Goal: Task Accomplishment & Management: Complete application form

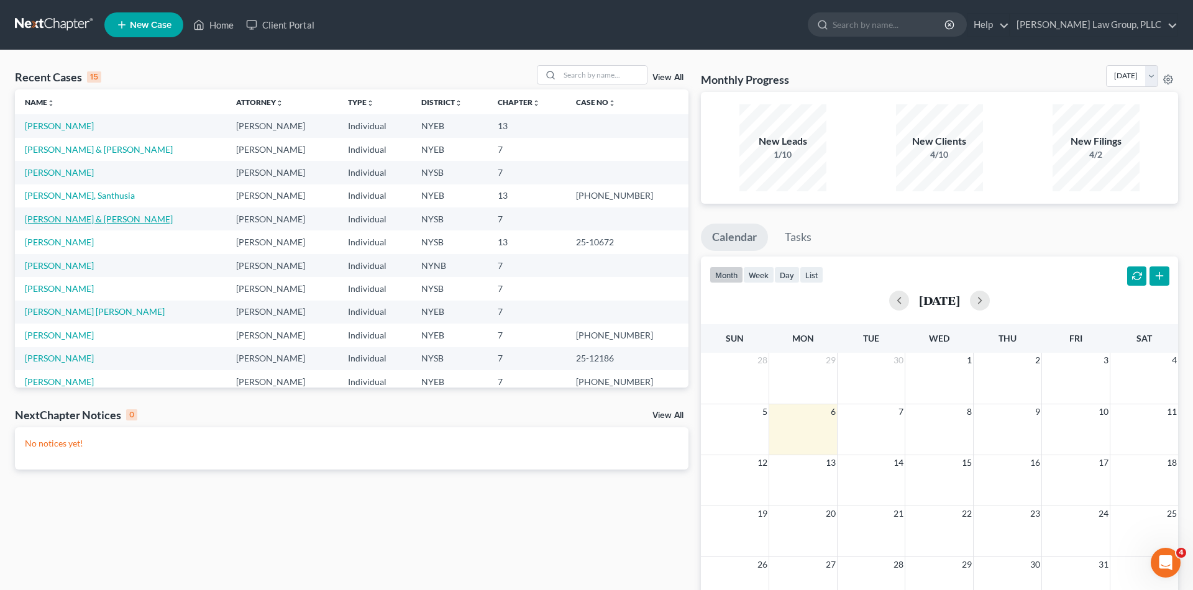
click at [80, 220] on link "[PERSON_NAME] & [PERSON_NAME]" at bounding box center [99, 219] width 148 height 11
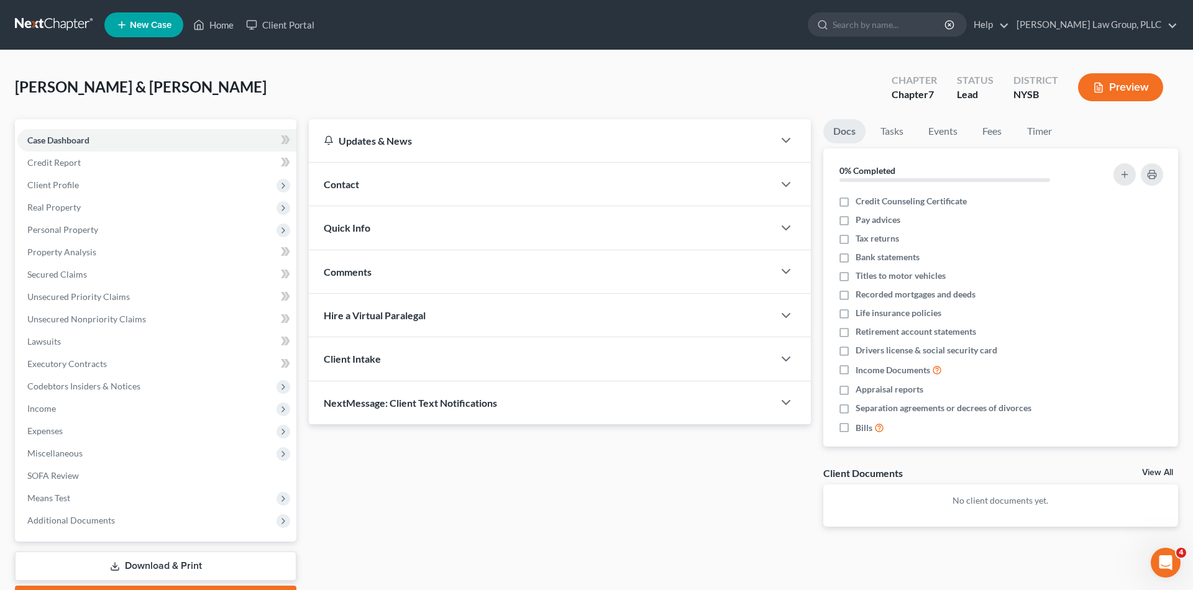
click at [1104, 84] on button "Preview" at bounding box center [1120, 87] width 85 height 28
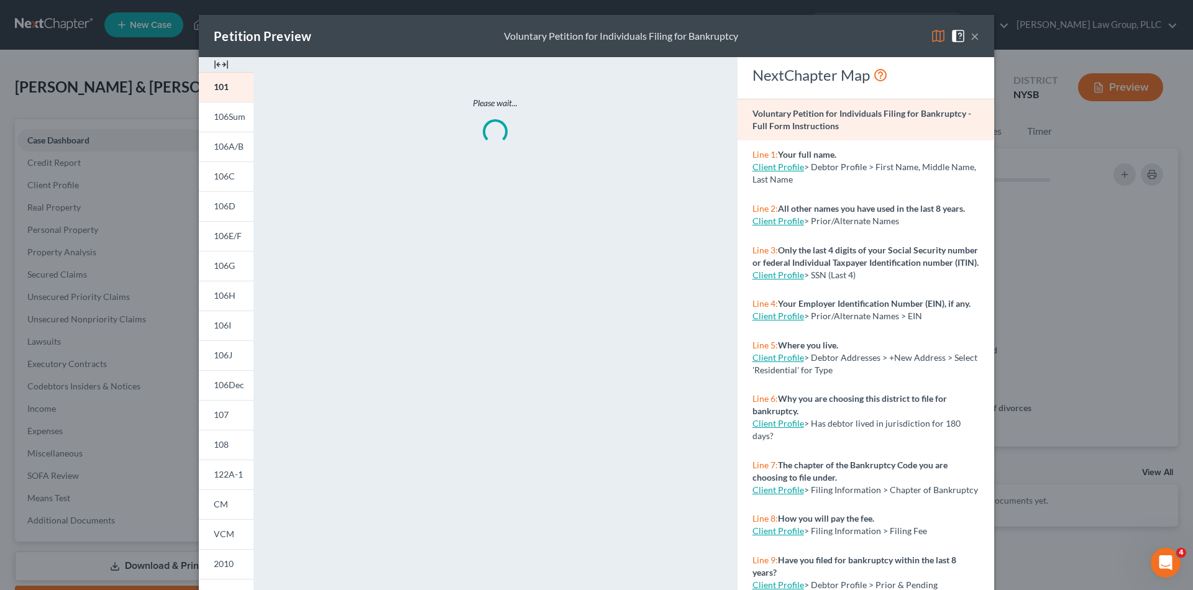
click at [939, 37] on img at bounding box center [938, 36] width 15 height 15
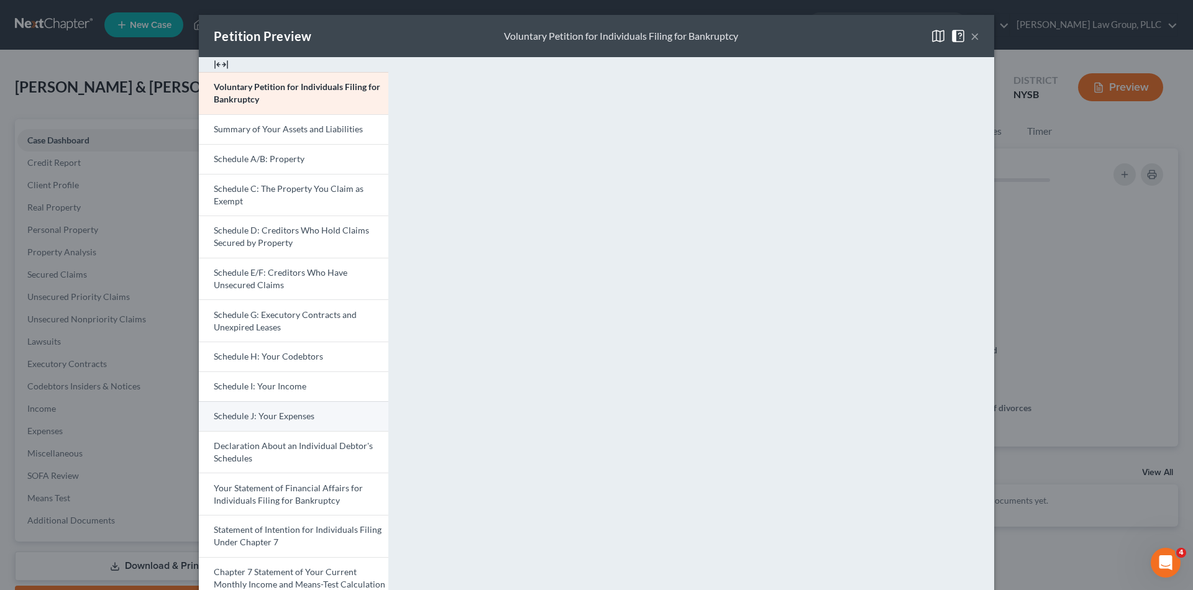
scroll to position [108, 0]
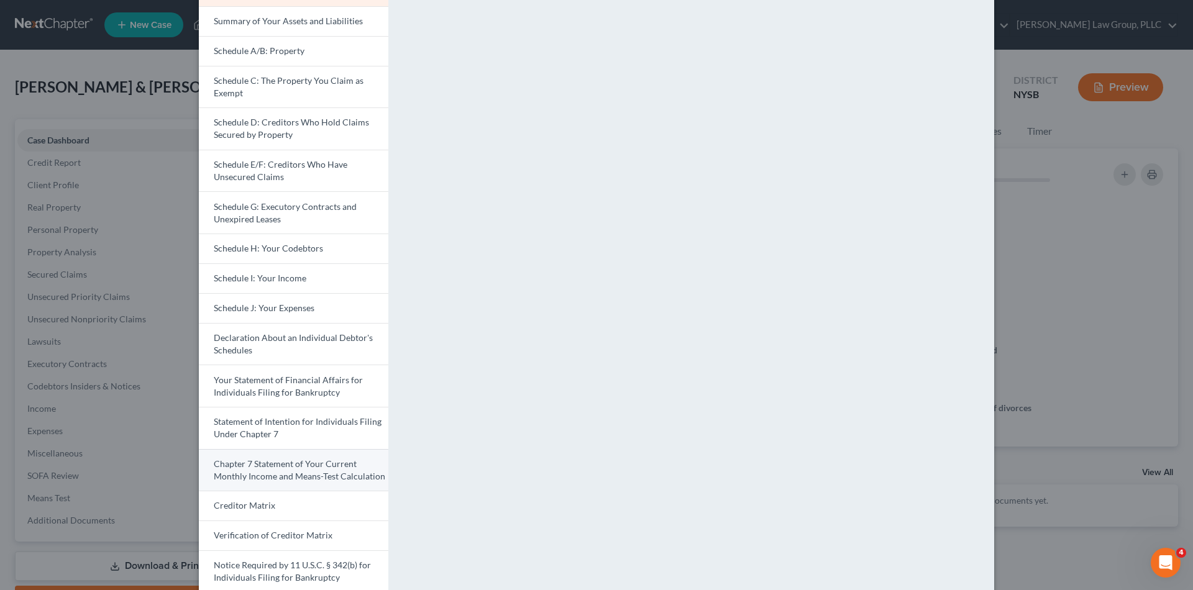
click at [338, 468] on span "Chapter 7 Statement of Your Current Monthly Income and Means-Test Calculation" at bounding box center [299, 470] width 171 height 23
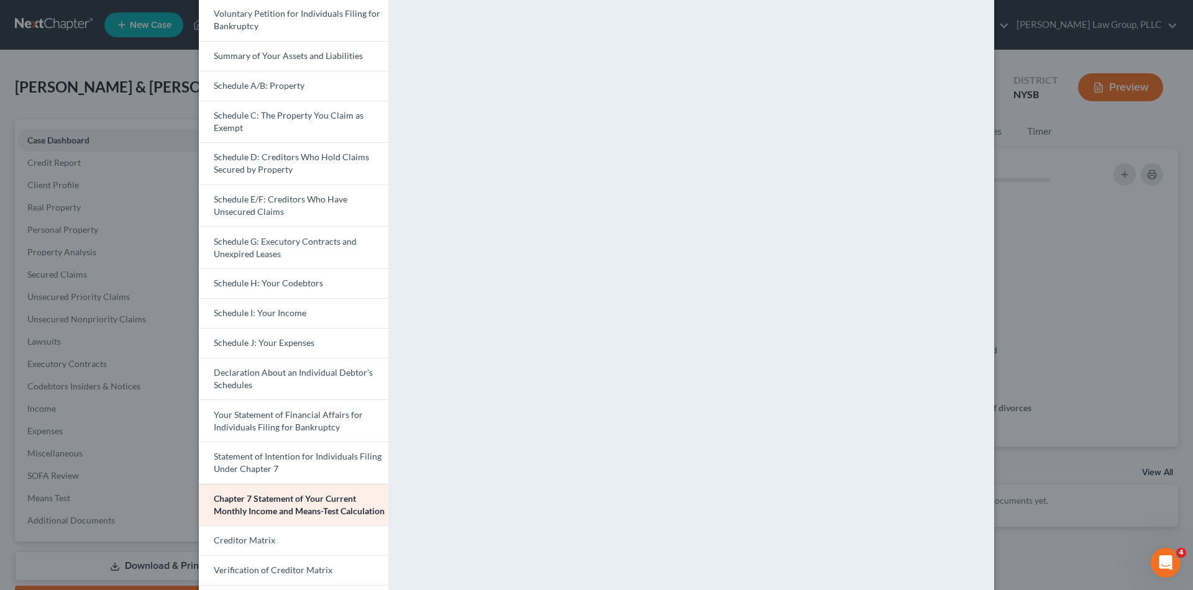
scroll to position [69, 0]
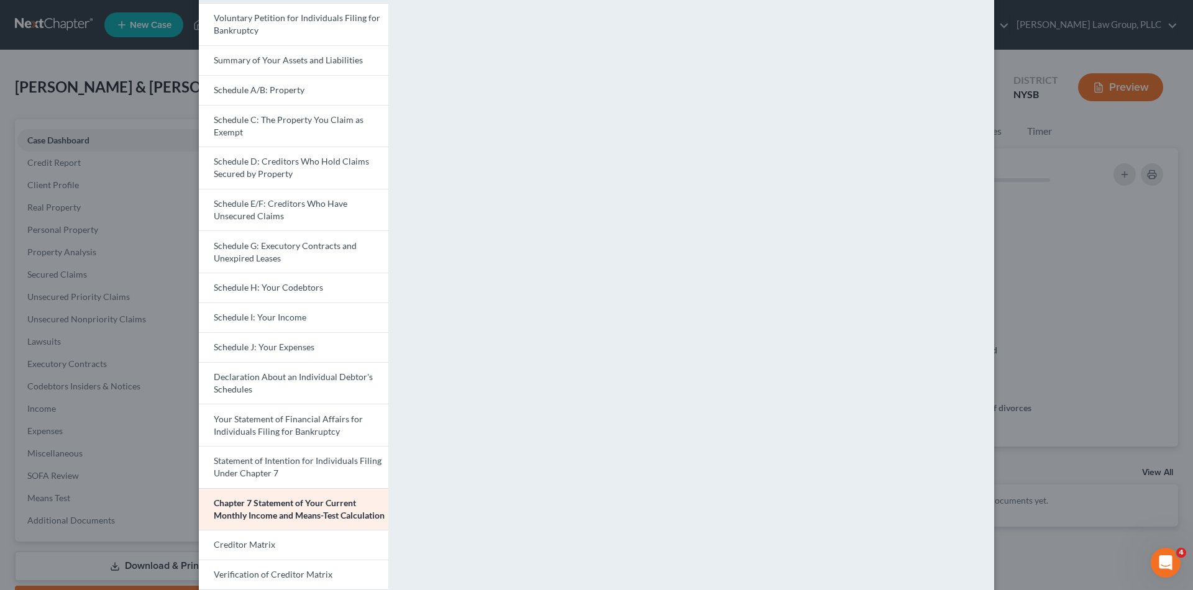
click at [1041, 290] on div "Petition Preview Chapter 7 Statement of Your Current Monthly Income and Means-T…" at bounding box center [596, 295] width 1193 height 590
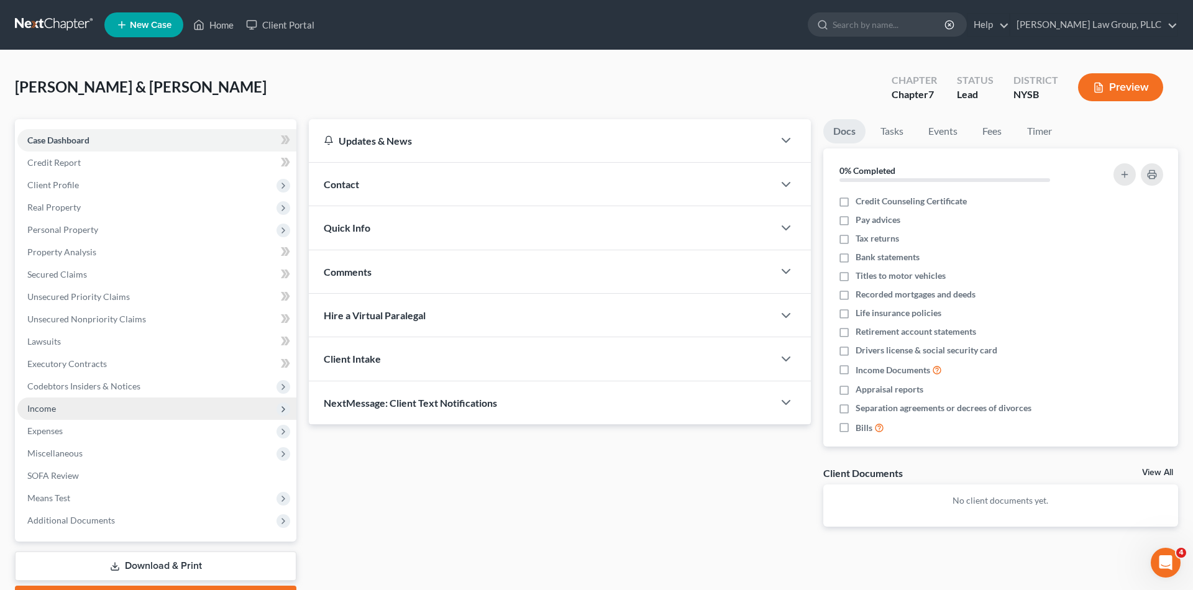
click at [180, 411] on span "Income" at bounding box center [156, 409] width 279 height 22
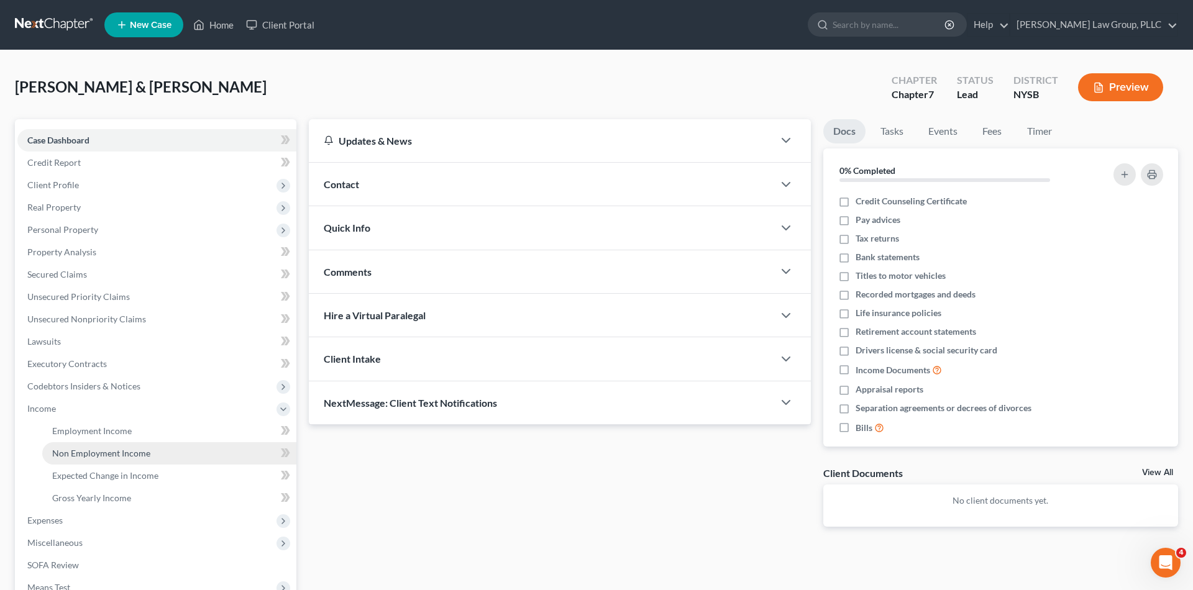
click at [178, 442] on link "Non Employment Income" at bounding box center [169, 453] width 254 height 22
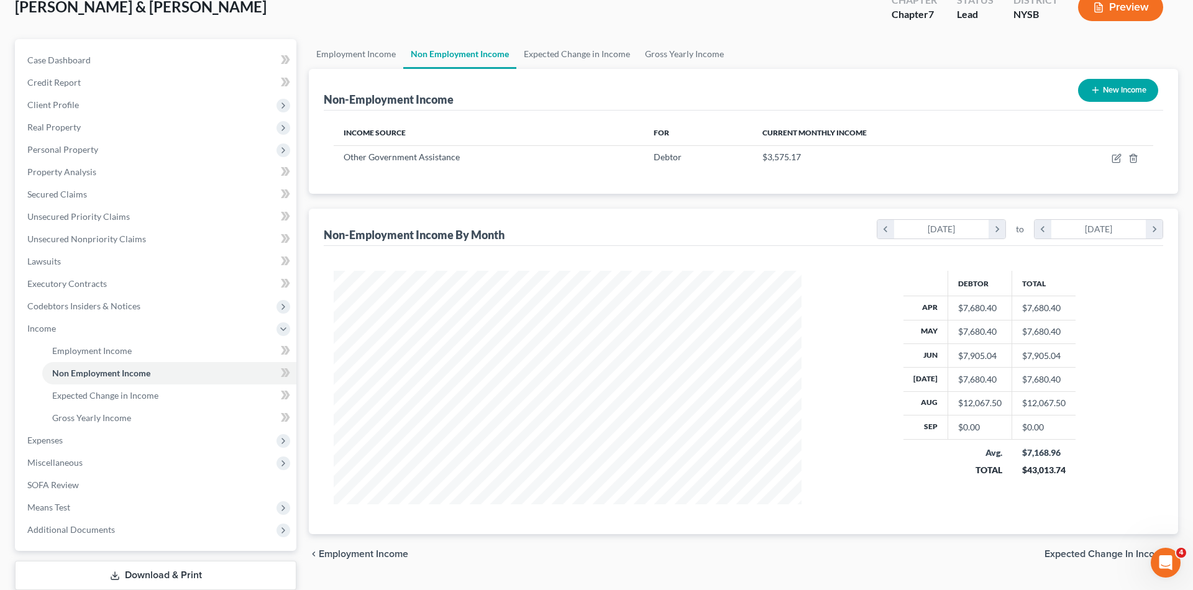
scroll to position [81, 0]
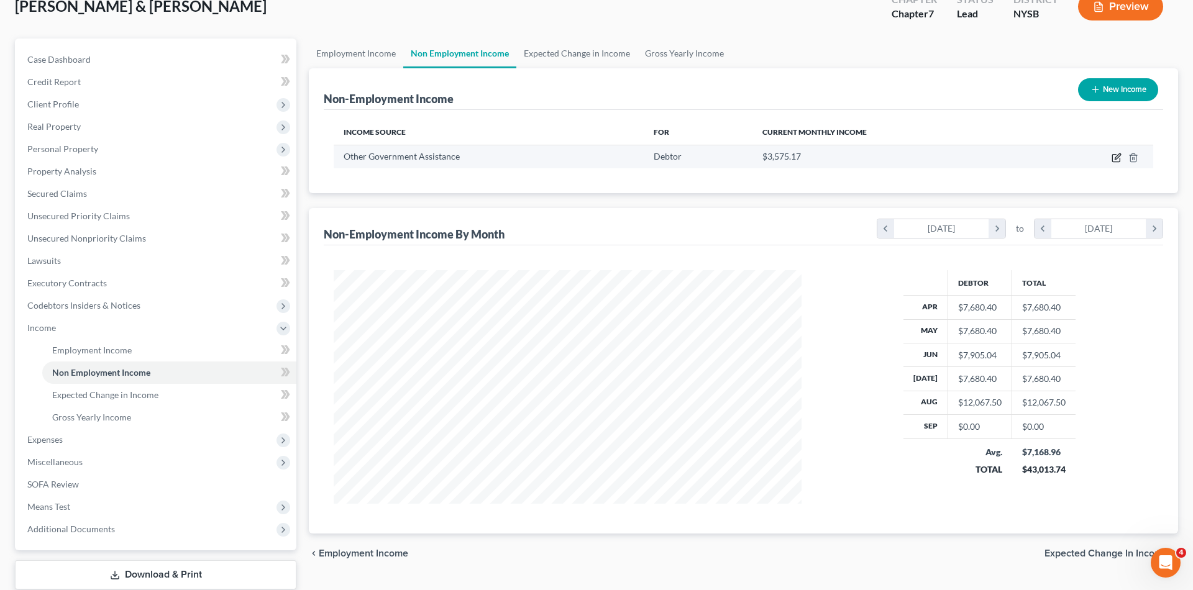
click at [1113, 155] on icon "button" at bounding box center [1117, 158] width 10 height 10
select select "5"
select select "2"
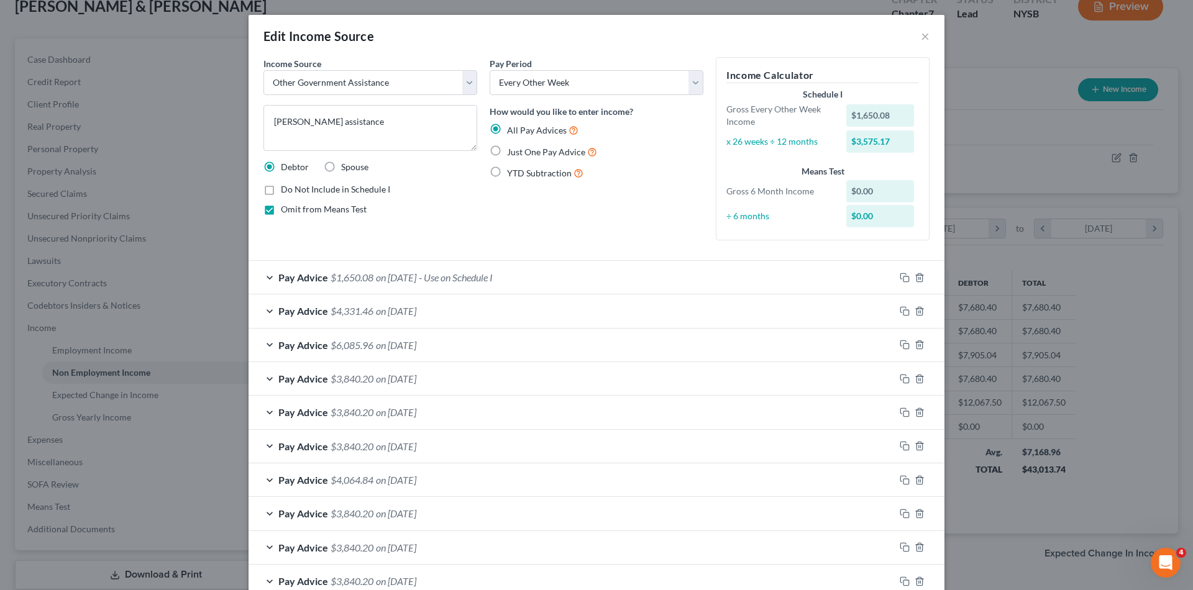
scroll to position [6, 0]
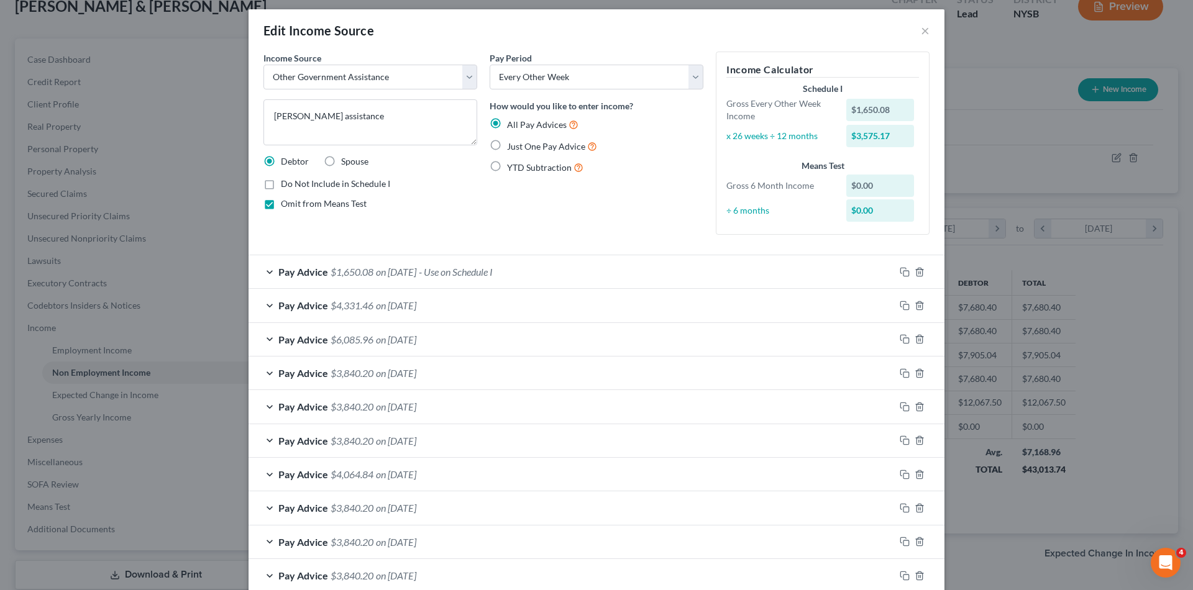
click at [354, 208] on span "Omit from Means Test" at bounding box center [324, 203] width 86 height 11
click at [294, 206] on input "Omit from Means Test" at bounding box center [290, 202] width 8 height 8
click at [355, 208] on span "Omit from Means Test" at bounding box center [324, 203] width 86 height 11
click at [294, 206] on input "Omit from Means Test" at bounding box center [290, 202] width 8 height 8
checkbox input "true"
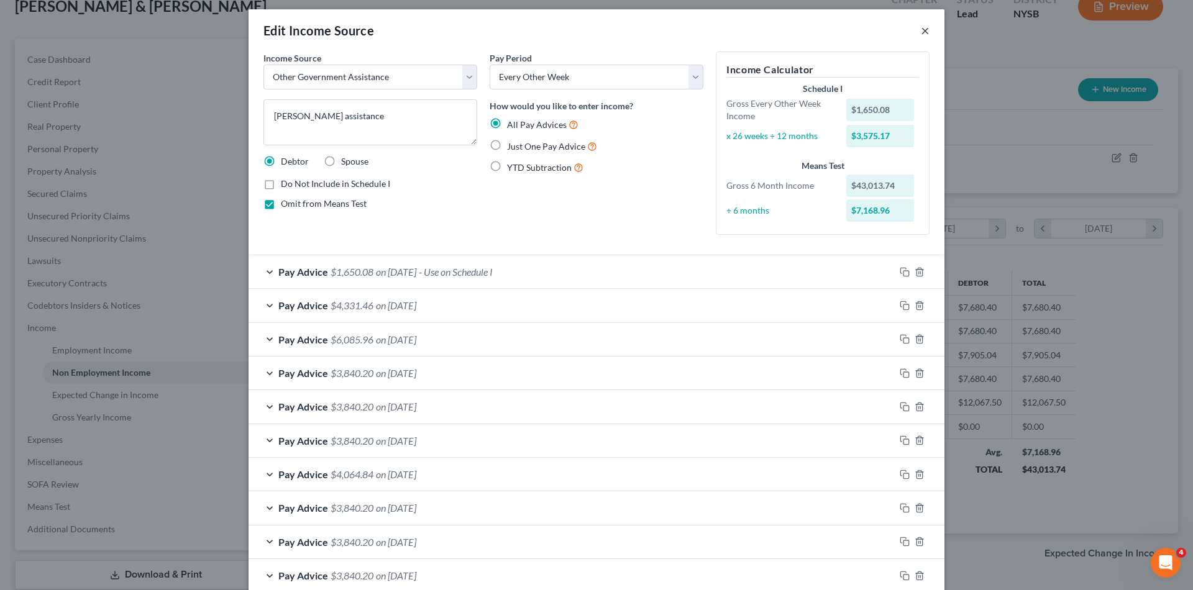
click at [922, 36] on button "×" at bounding box center [925, 30] width 9 height 15
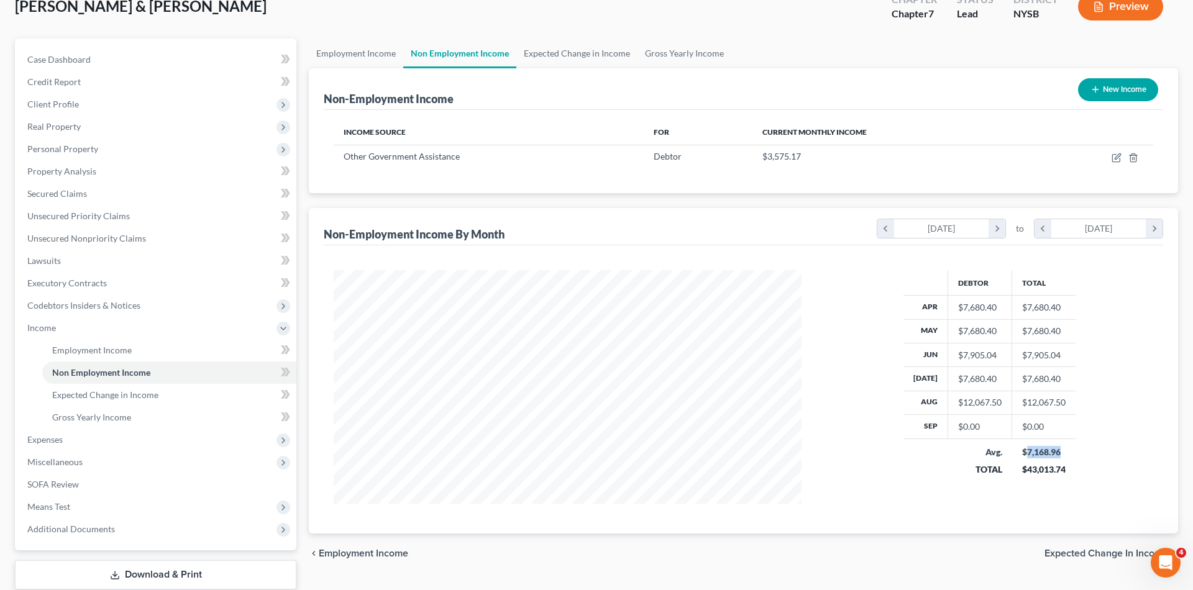
copy div "7,168.96"
drag, startPoint x: 1059, startPoint y: 450, endPoint x: 1025, endPoint y: 451, distance: 34.2
click at [1025, 451] on div "$7,168.96" at bounding box center [1044, 452] width 44 height 12
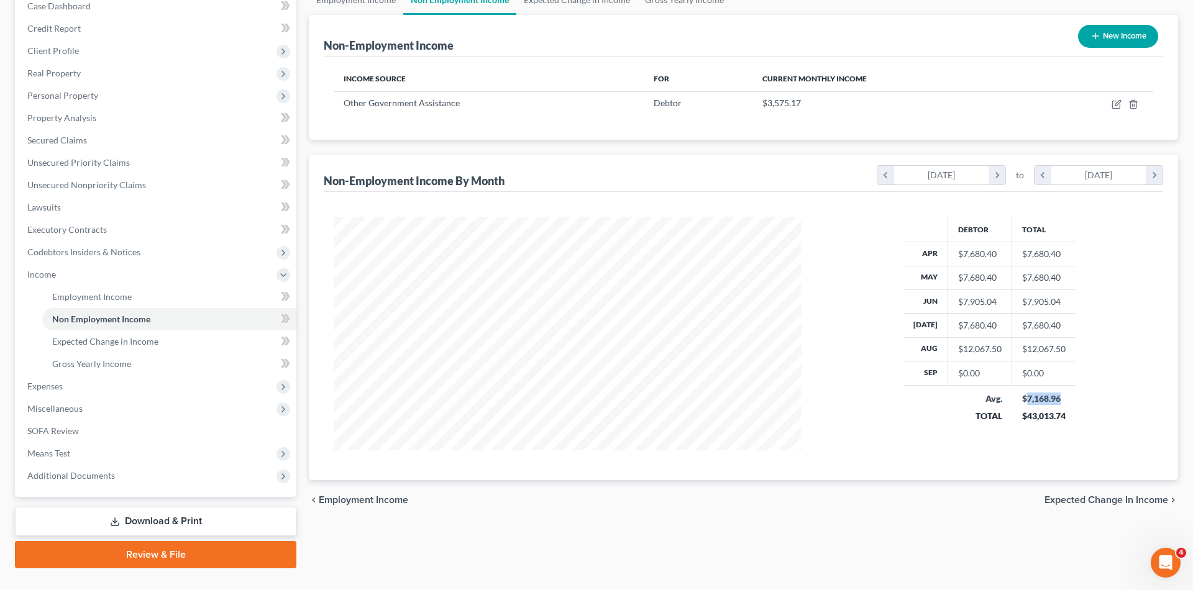
scroll to position [160, 0]
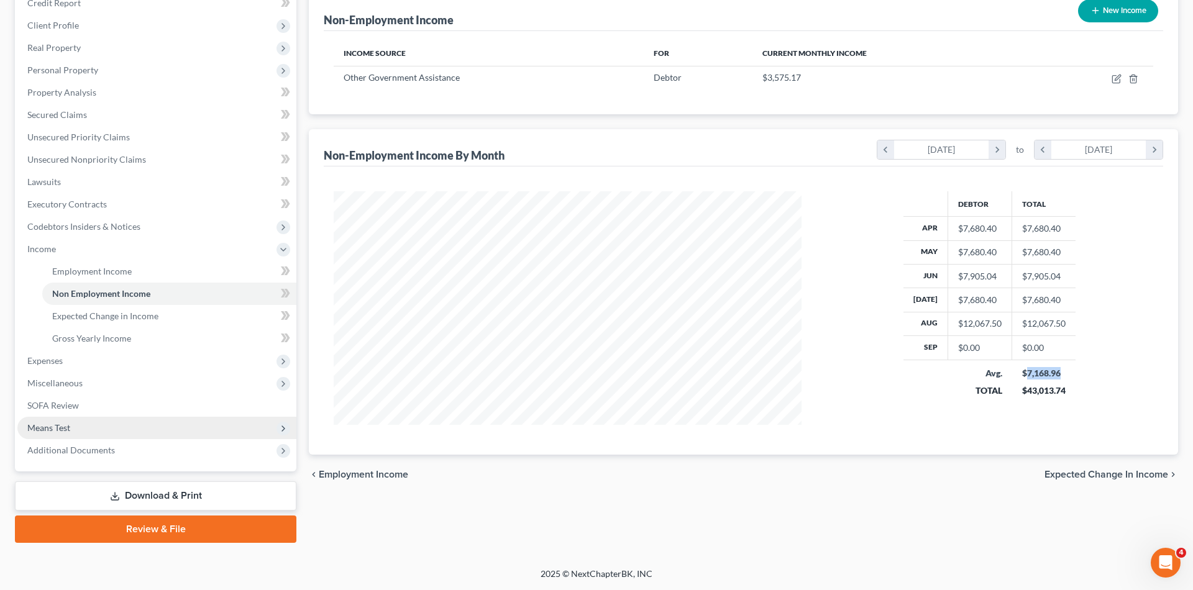
click at [180, 430] on span "Means Test" at bounding box center [156, 428] width 279 height 22
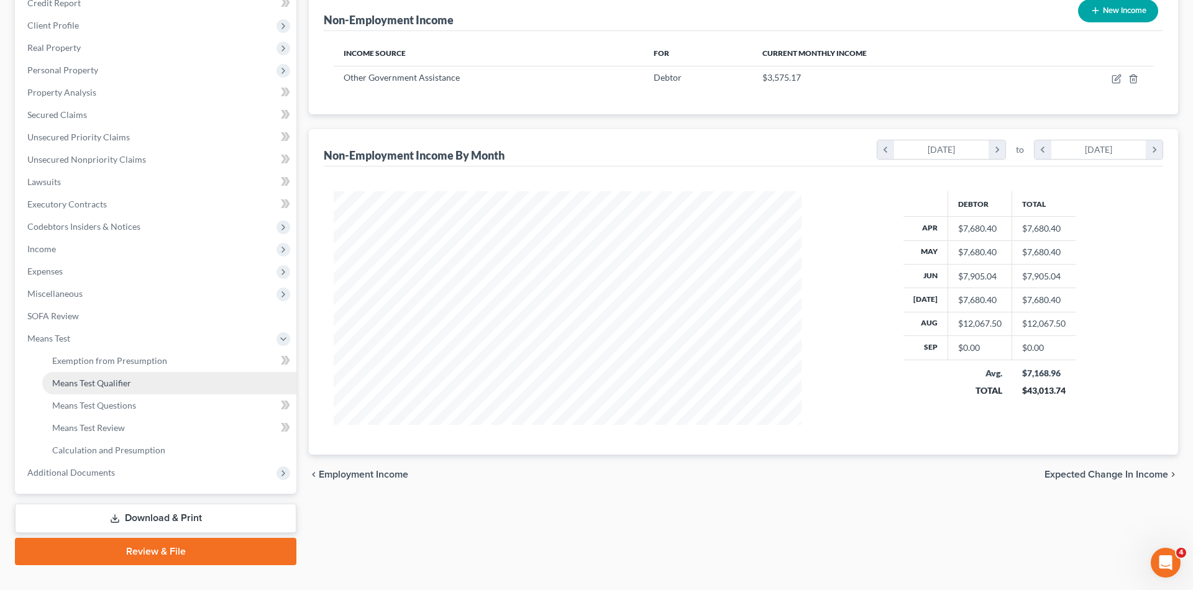
click at [176, 391] on link "Means Test Qualifier" at bounding box center [169, 383] width 254 height 22
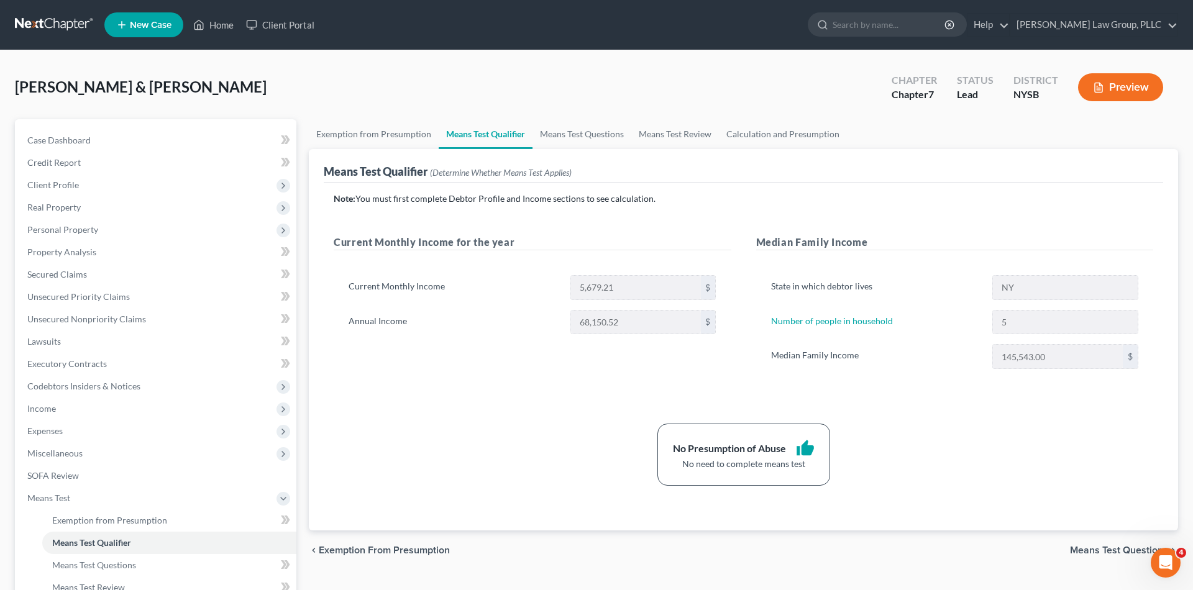
click at [730, 181] on div "Means Test Qualifier (Determine Whether Means Test Applies)" at bounding box center [743, 166] width 839 height 34
